Goal: Obtain resource: Download file/media

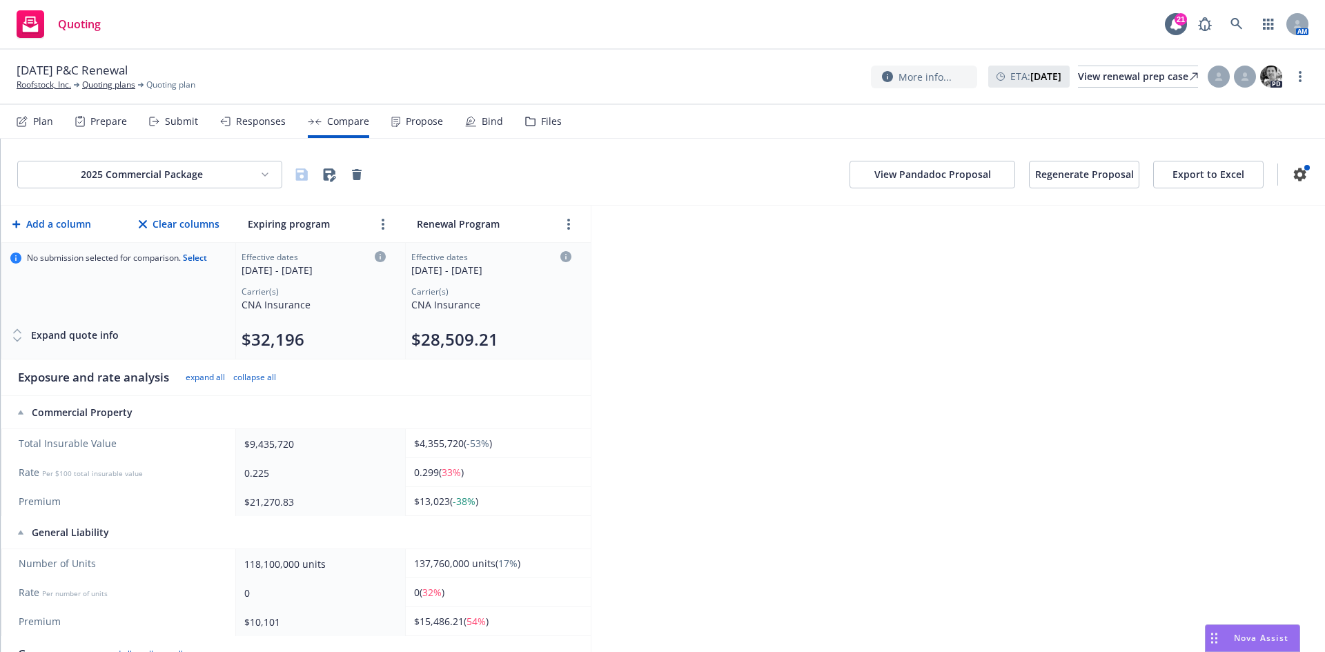
scroll to position [69, 0]
click at [1211, 175] on button "Export to Excel" at bounding box center [1208, 175] width 110 height 28
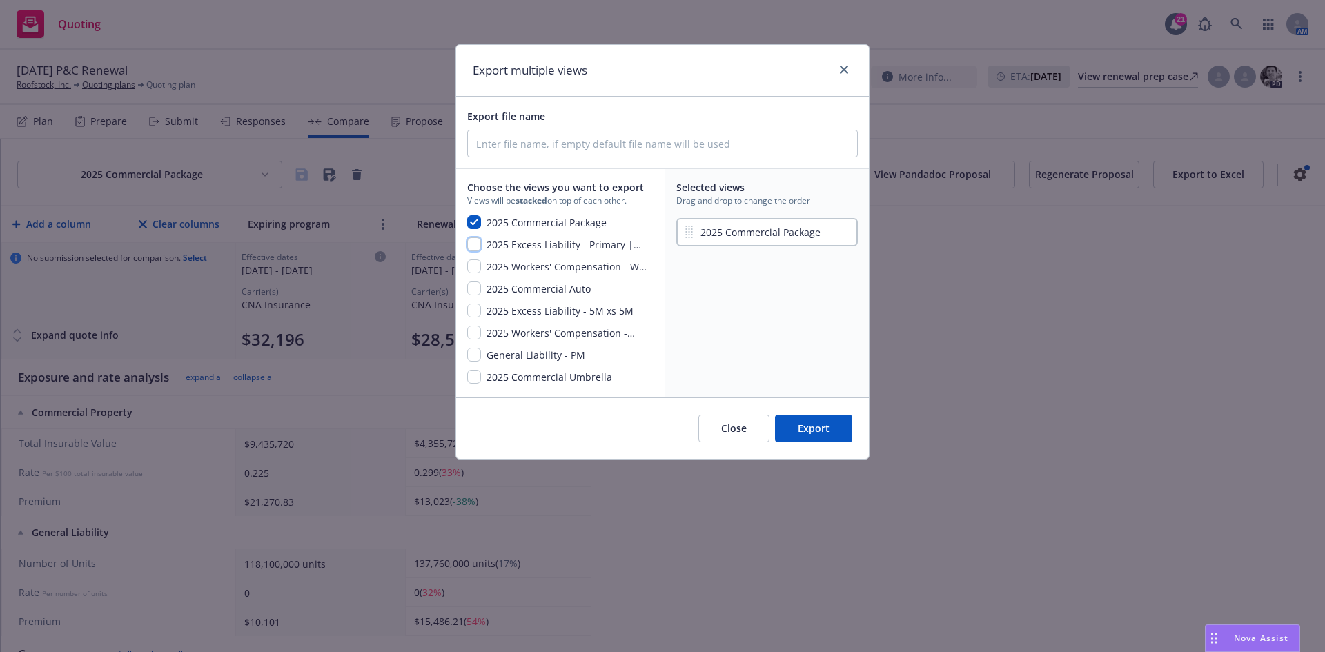
click at [479, 244] on input "checkbox" at bounding box center [474, 244] width 14 height 14
checkbox input "true"
click at [478, 273] on div "button" at bounding box center [474, 267] width 14 height 17
checkbox input "true"
click at [478, 285] on input "checkbox" at bounding box center [474, 288] width 14 height 14
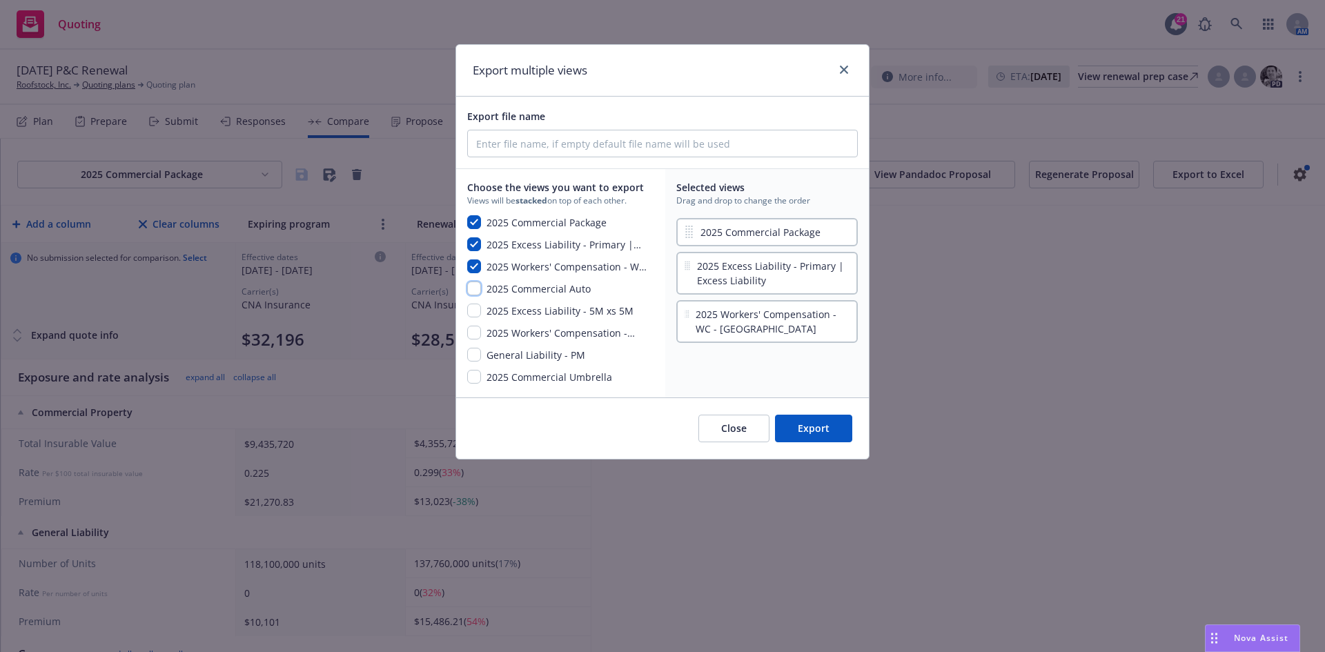
checkbox input "true"
click at [477, 313] on input "checkbox" at bounding box center [474, 311] width 14 height 14
checkbox input "true"
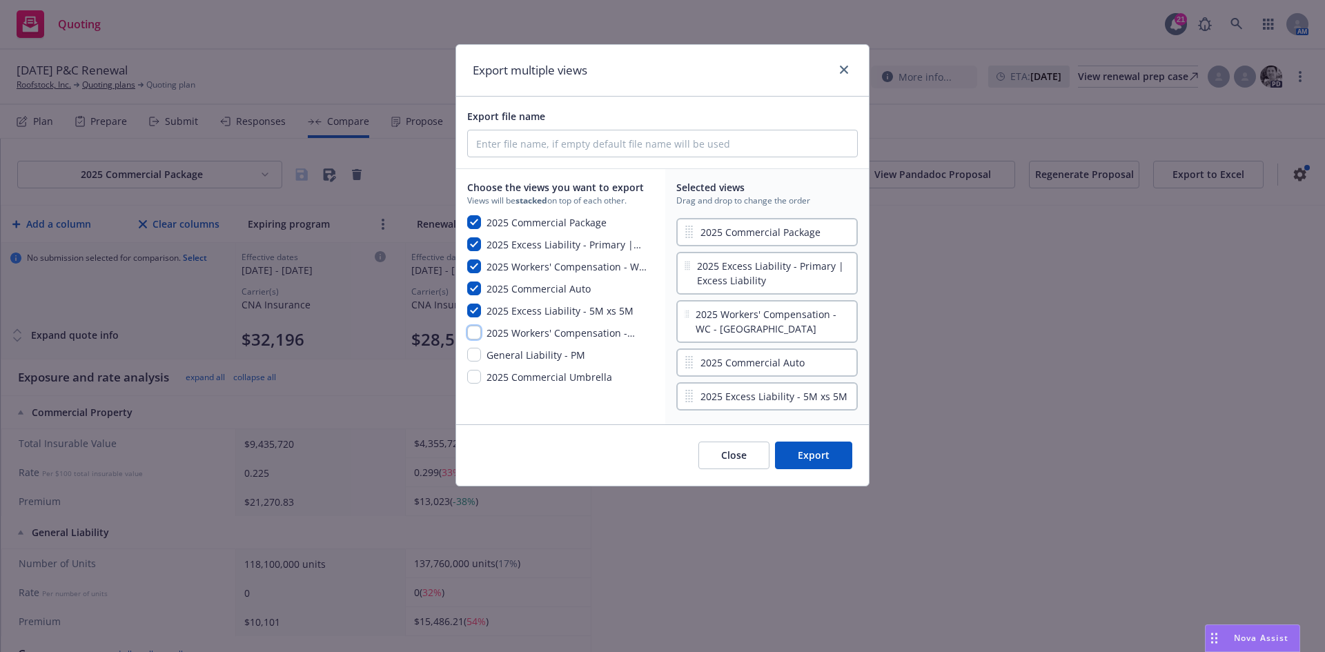
click at [479, 326] on input "checkbox" at bounding box center [474, 333] width 14 height 14
checkbox input "true"
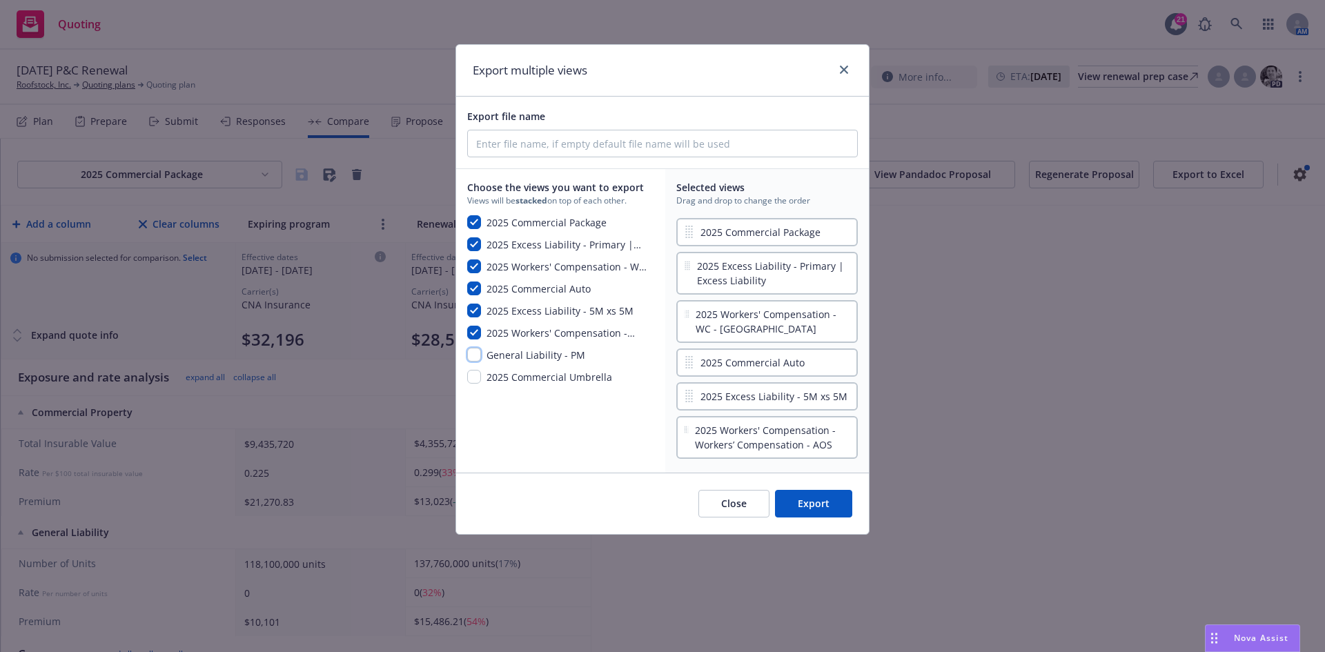
click at [477, 348] on input "checkbox" at bounding box center [474, 355] width 14 height 14
checkbox input "true"
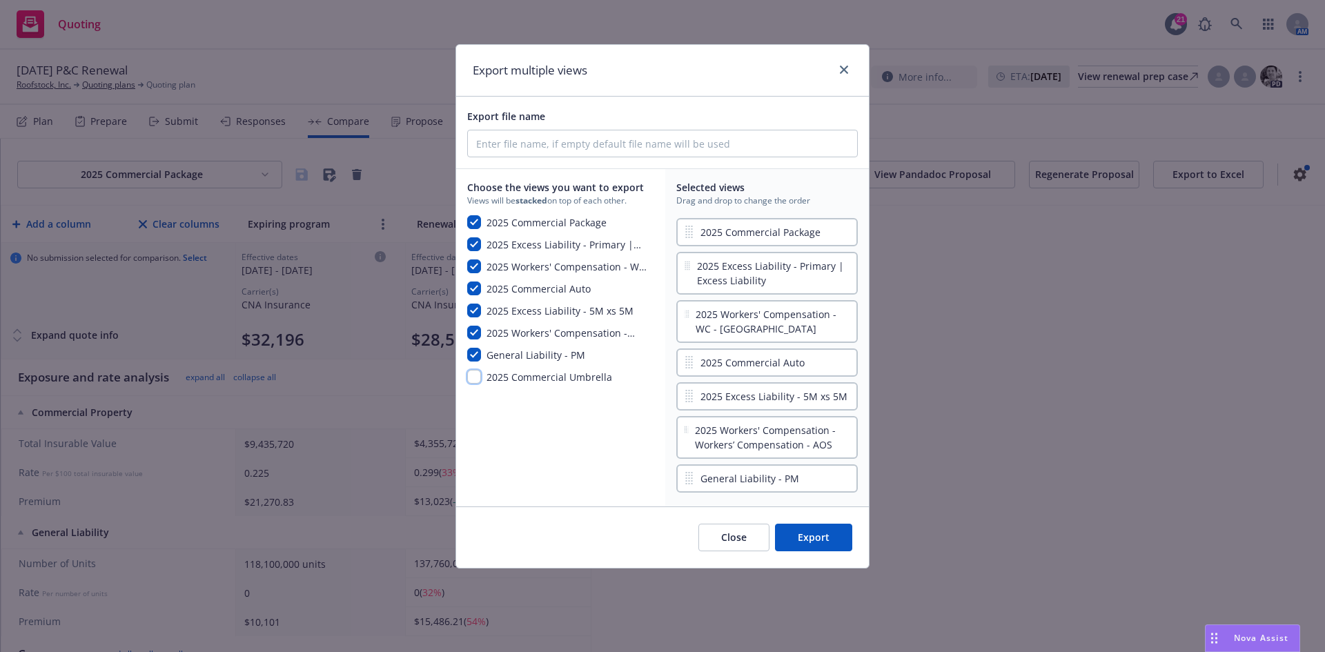
drag, startPoint x: 472, startPoint y: 372, endPoint x: 476, endPoint y: 386, distance: 14.4
click at [472, 373] on input "checkbox" at bounding box center [474, 377] width 14 height 14
checkbox input "true"
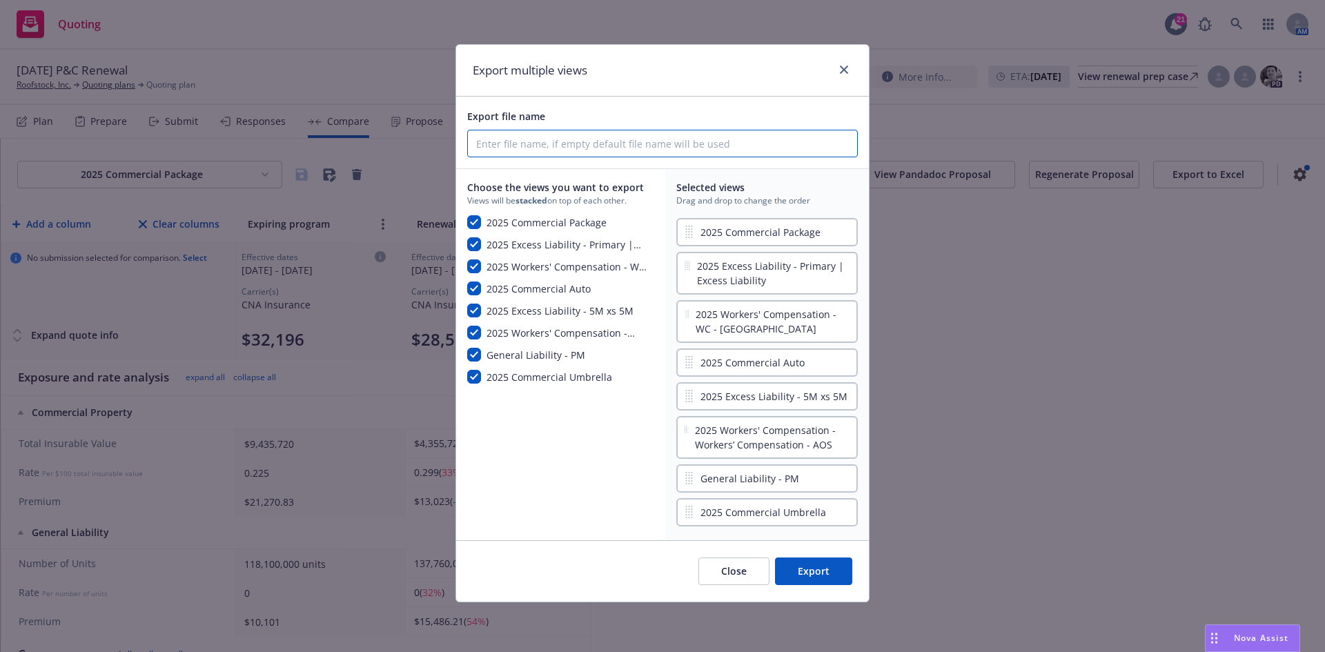
click at [522, 135] on input "Export file name" at bounding box center [662, 143] width 389 height 26
type input "roofstock excel"
click at [826, 570] on button "Export" at bounding box center [813, 571] width 77 height 28
